Goal: Task Accomplishment & Management: Manage account settings

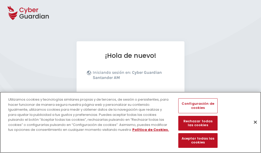
scroll to position [63, 0]
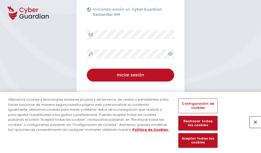
click at [253, 127] on button "Cerrar" at bounding box center [255, 121] width 11 height 11
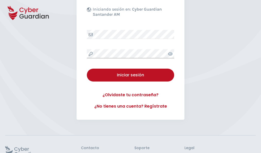
scroll to position [100, 0]
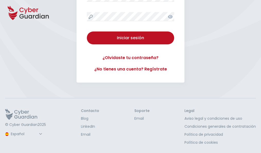
click at [87, 31] on button "Iniciar sesión" at bounding box center [130, 37] width 87 height 13
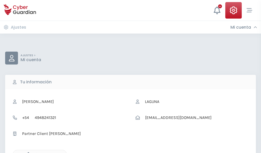
click at [27, 152] on icon "button" at bounding box center [27, 154] width 4 height 4
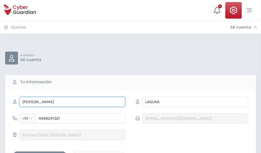
click at [72, 102] on input "[PERSON_NAME]" at bounding box center [72, 101] width 106 height 10
type input "T"
type input "Casemiro"
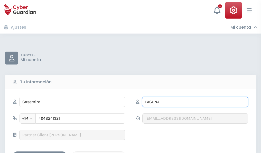
click at [195, 102] on input "LAGUNA" at bounding box center [195, 101] width 106 height 10
type input "L"
type input "Fortuny"
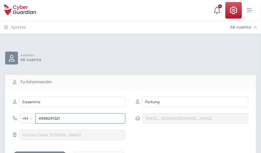
click at [80, 118] on input "4948241321" at bounding box center [80, 118] width 90 height 10
type input "4"
type input "4949038237"
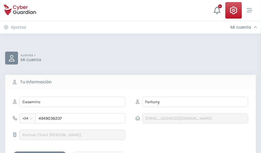
click at [40, 152] on div "Guardar cambios" at bounding box center [40, 155] width 46 height 6
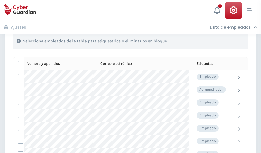
scroll to position [220, 0]
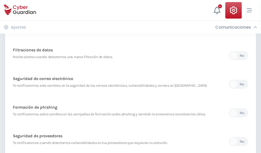
scroll to position [271, 0]
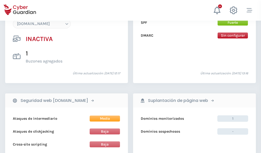
scroll to position [484, 0]
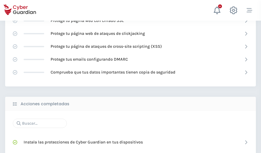
scroll to position [343, 0]
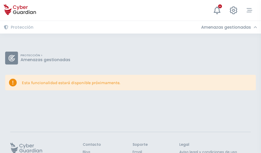
scroll to position [33, 0]
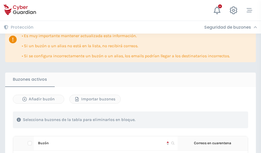
scroll to position [302, 0]
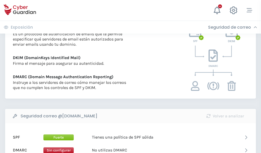
scroll to position [277, 0]
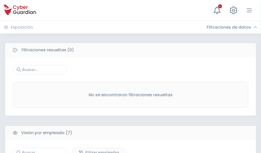
scroll to position [425, 0]
